Goal: Information Seeking & Learning: Understand process/instructions

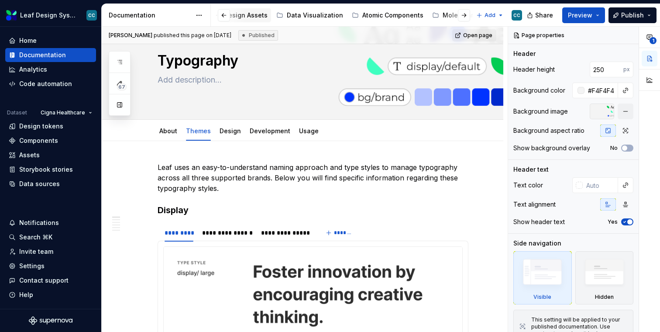
scroll to position [0, 152]
click at [358, 14] on div "Atomic Components" at bounding box center [369, 15] width 61 height 9
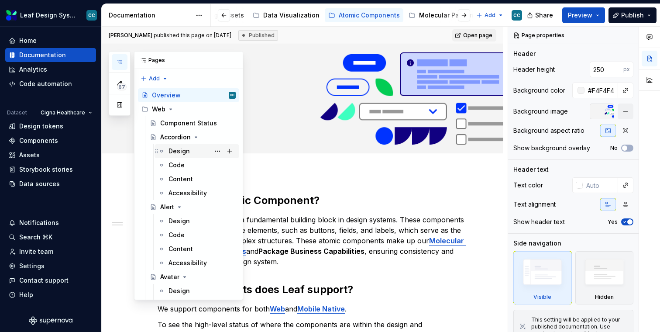
click at [176, 150] on div "Design" at bounding box center [178, 151] width 21 height 9
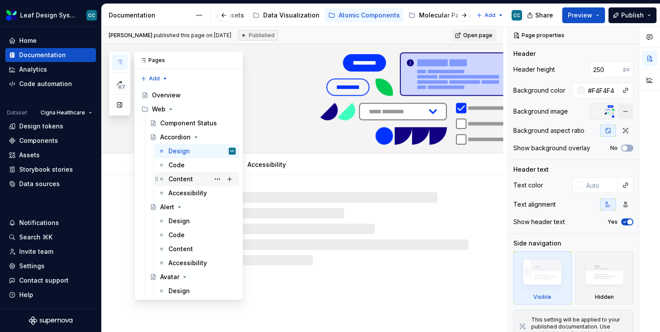
click at [180, 180] on div "Content" at bounding box center [180, 179] width 24 height 9
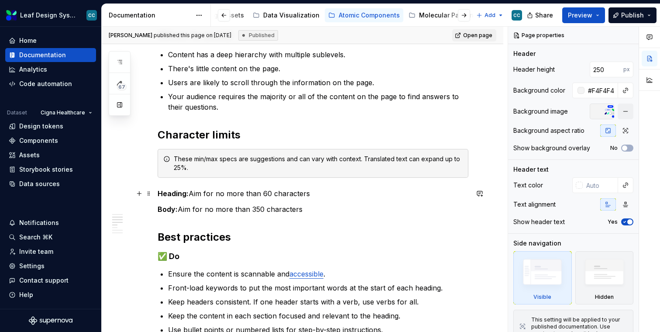
scroll to position [320, 0]
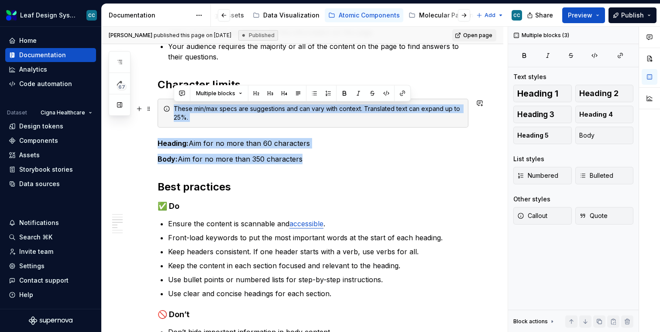
drag, startPoint x: 301, startPoint y: 161, endPoint x: 162, endPoint y: 115, distance: 146.5
click at [162, 115] on div "When to use For frequently asked questions. The information in each section of …" at bounding box center [313, 303] width 311 height 856
copy div "These min/max specs are suggestions and can vary with context. Translated text …"
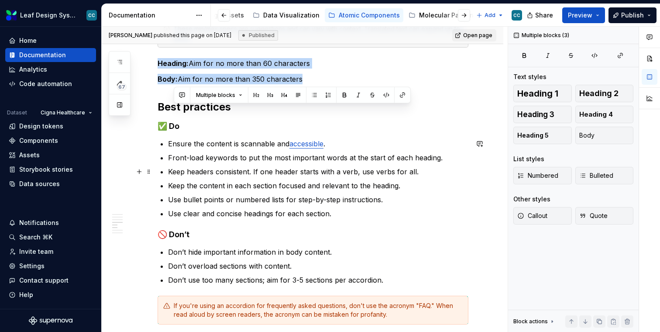
scroll to position [430, 0]
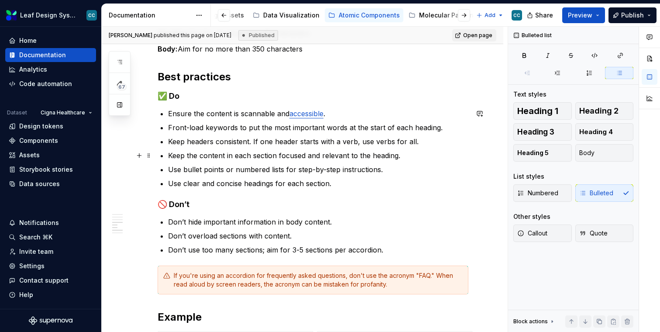
click at [335, 150] on ul "Ensure the content is scannable and accessible . Front-load keywords to put the…" at bounding box center [318, 148] width 300 height 80
click at [350, 131] on p "Front-load keywords to put the most important words at the start of each headin…" at bounding box center [318, 127] width 300 height 10
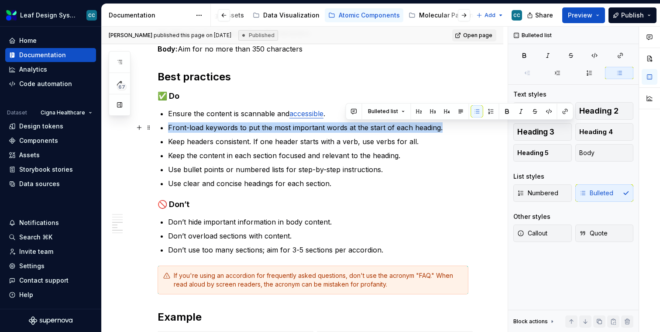
click at [350, 131] on p "Front-load keywords to put the most important words at the start of each headin…" at bounding box center [318, 127] width 300 height 10
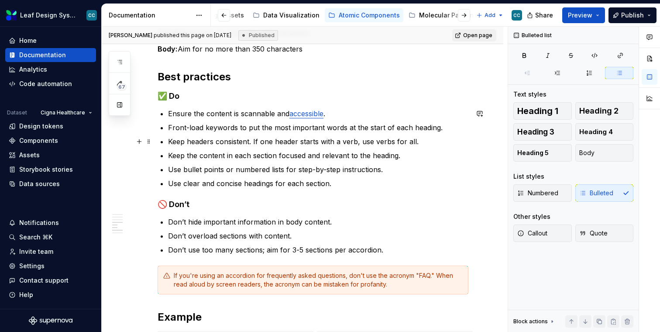
click at [346, 140] on p "Keep headers consistent. If one header starts with a verb, use verbs for all." at bounding box center [318, 141] width 300 height 10
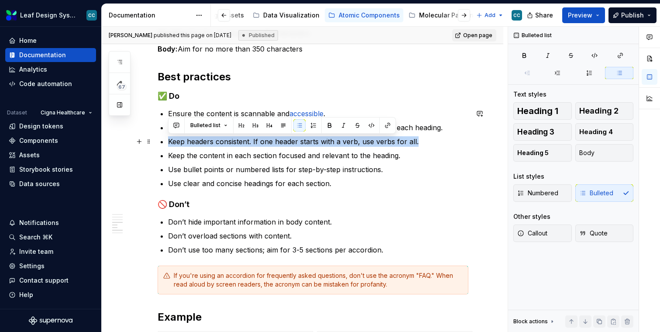
click at [346, 140] on p "Keep headers consistent. If one header starts with a verb, use verbs for all." at bounding box center [318, 141] width 300 height 10
copy p "Keep headers consistent. If one header starts with a verb, use verbs for all."
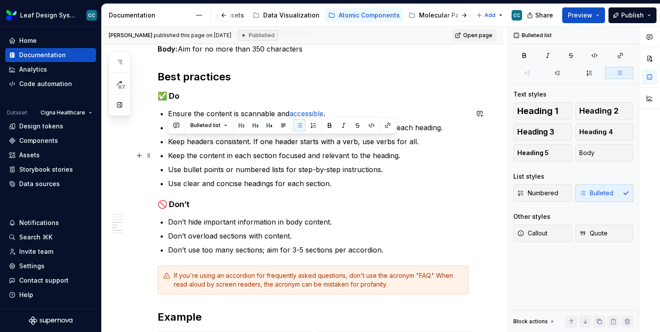
click at [340, 156] on p "Keep the content in each section focused and relevant to the heading." at bounding box center [318, 155] width 300 height 10
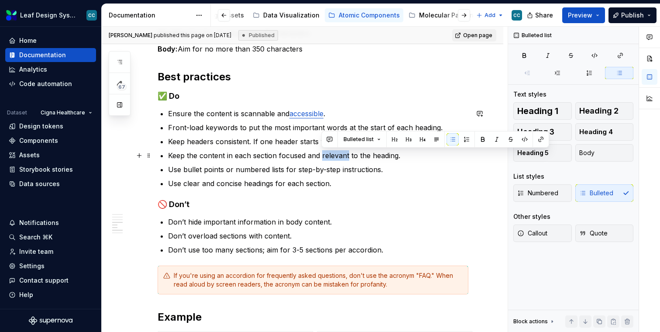
click at [340, 156] on p "Keep the content in each section focused and relevant to the heading." at bounding box center [318, 155] width 300 height 10
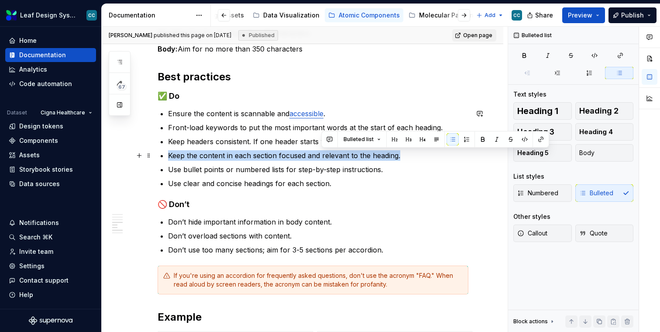
click at [340, 156] on p "Keep the content in each section focused and relevant to the heading." at bounding box center [318, 155] width 300 height 10
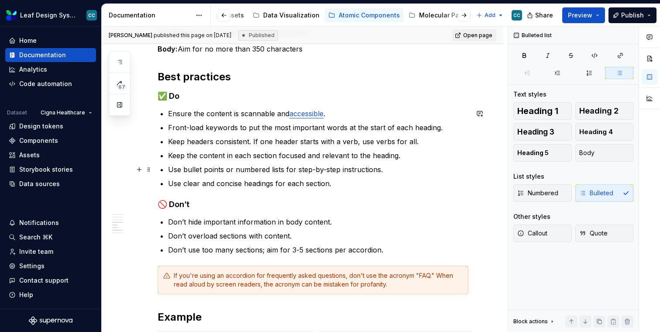
click at [331, 172] on p "Use bullet points or numbered lists for step-by-step instructions." at bounding box center [318, 169] width 300 height 10
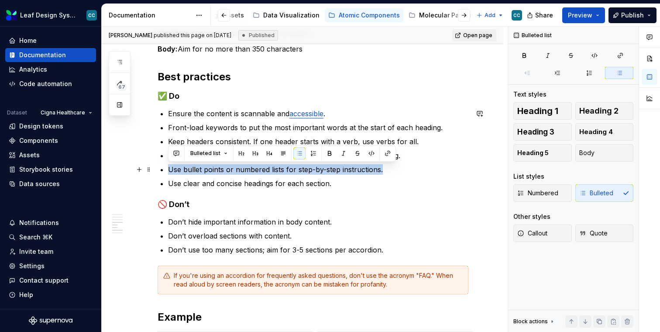
click at [331, 172] on p "Use bullet points or numbered lists for step-by-step instructions." at bounding box center [318, 169] width 300 height 10
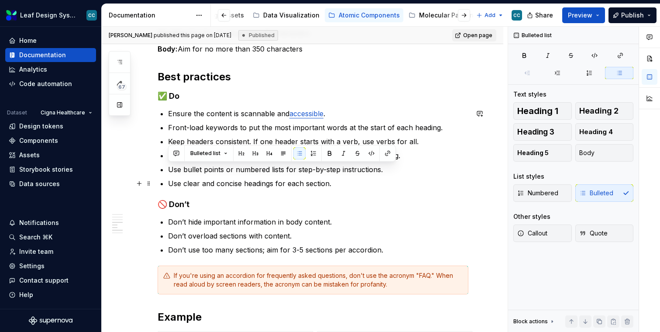
click at [334, 185] on p "Use clear and concise headings for each section." at bounding box center [318, 183] width 300 height 10
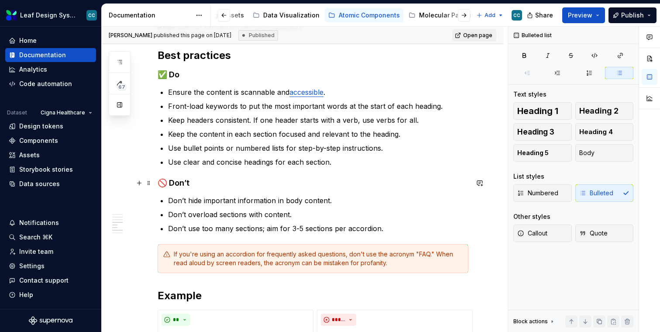
scroll to position [452, 0]
click at [345, 219] on ul "Don’t hide important information in body content. Don’t overload sections with …" at bounding box center [318, 213] width 300 height 38
click at [298, 214] on p "Don’t overload sections with content." at bounding box center [318, 213] width 300 height 10
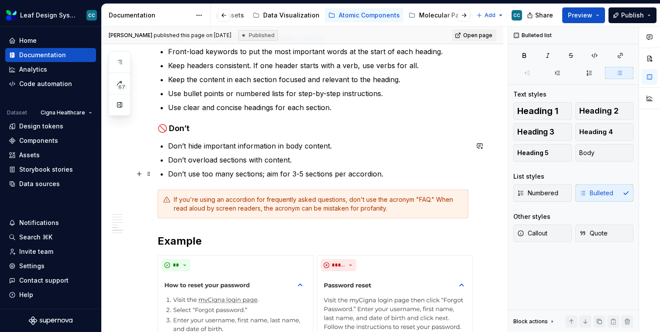
click at [326, 178] on p "Don’t use too many sections; aim for 3-5 sections per accordion." at bounding box center [318, 173] width 300 height 10
click at [293, 165] on ul "Don’t hide important information in body content. Don’t overload sections with …" at bounding box center [318, 160] width 300 height 38
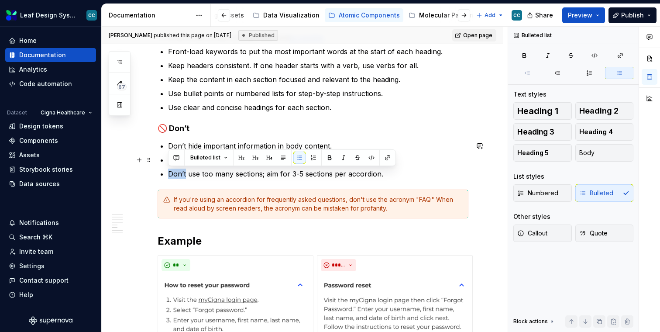
click at [293, 165] on ul "Don’t hide important information in body content. Don’t overload sections with …" at bounding box center [318, 160] width 300 height 38
click at [293, 165] on div "Bulleted list" at bounding box center [282, 157] width 228 height 17
click at [309, 174] on p "Don’t use too many sections; aim for 3-5 sections per accordion." at bounding box center [318, 173] width 300 height 10
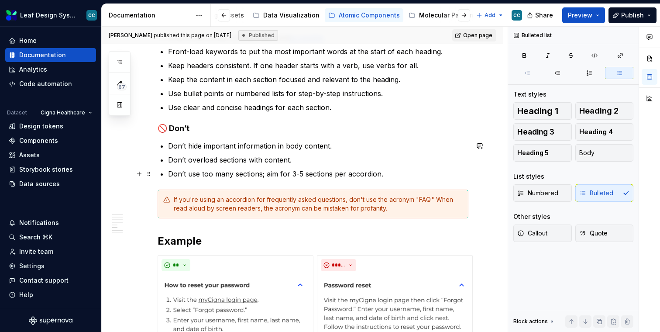
click at [361, 174] on p "Don’t use too many sections; aim for 3-5 sections per accordion." at bounding box center [318, 173] width 300 height 10
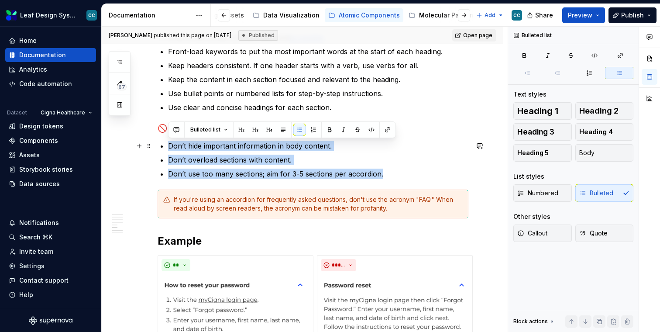
drag, startPoint x: 384, startPoint y: 172, endPoint x: 166, endPoint y: 150, distance: 219.3
click at [166, 150] on div "When to use For frequently asked questions. The information in each section of …" at bounding box center [313, 117] width 311 height 856
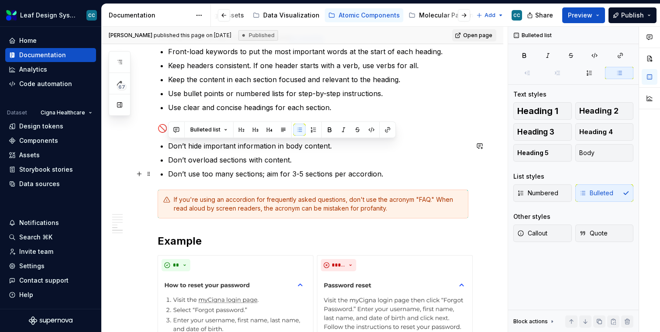
click at [223, 168] on ul "Don’t hide important information in body content. Don’t overload sections with …" at bounding box center [318, 160] width 300 height 38
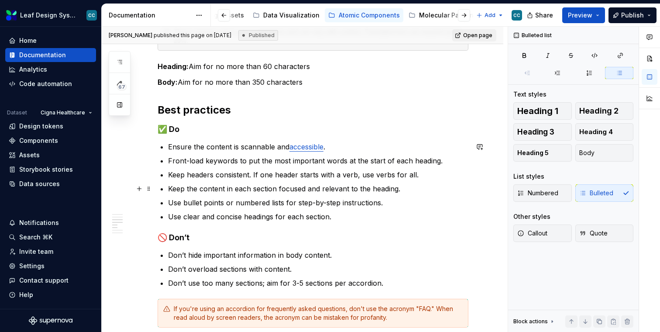
scroll to position [352, 0]
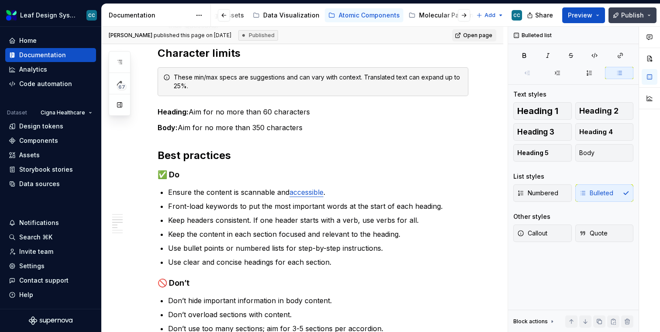
click at [643, 12] on button "Publish" at bounding box center [632, 15] width 48 height 16
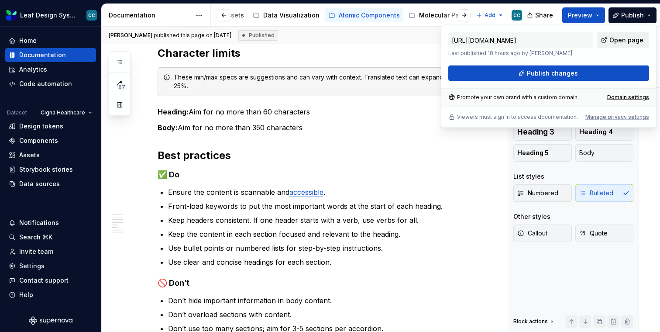
click at [626, 41] on span "Open page" at bounding box center [626, 40] width 34 height 9
type textarea "*"
